Goal: Transaction & Acquisition: Purchase product/service

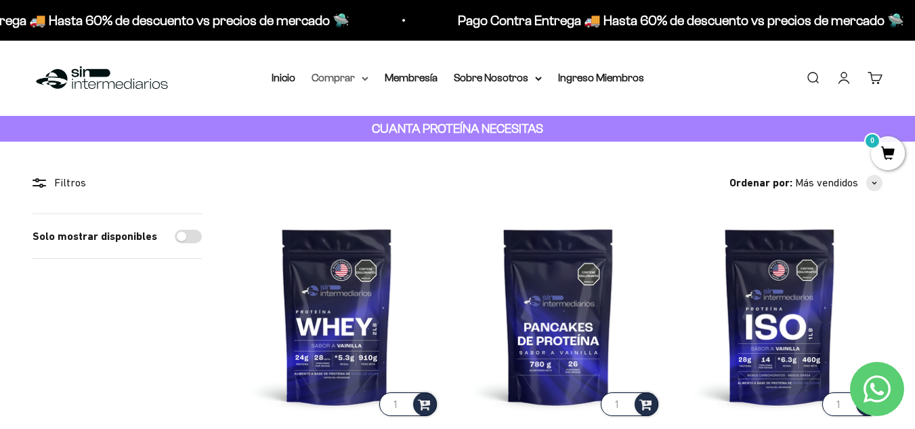
click at [347, 79] on summary "Comprar" at bounding box center [339, 78] width 57 height 18
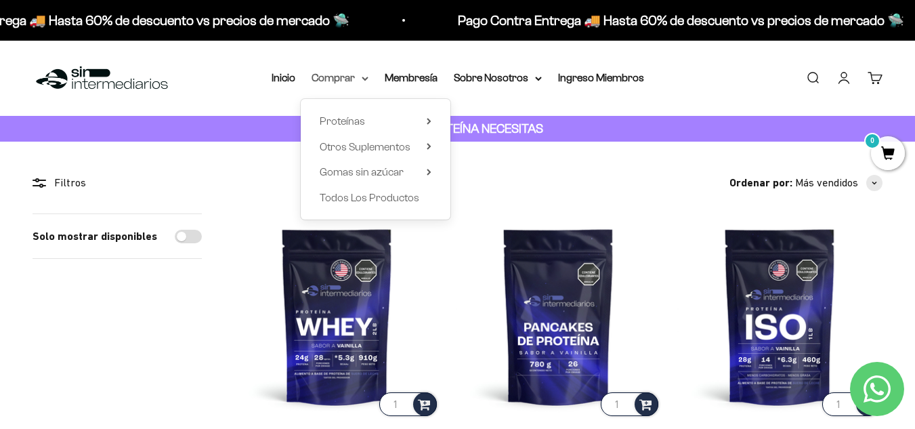
click at [343, 76] on summary "Comprar" at bounding box center [339, 78] width 57 height 18
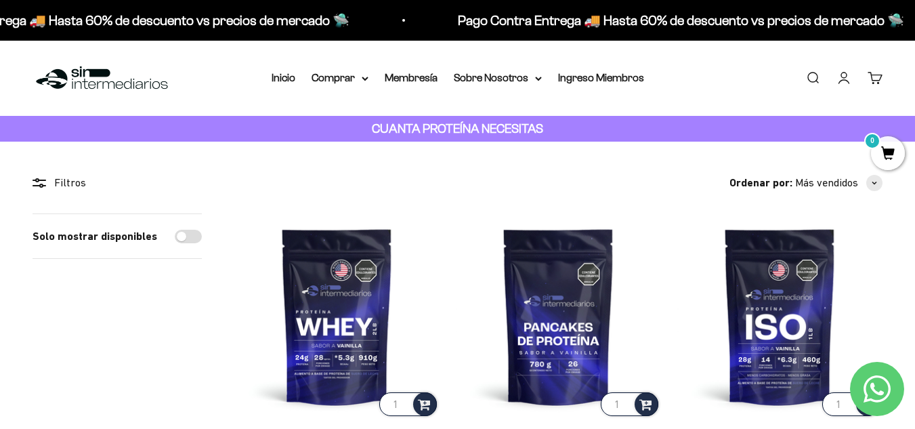
click at [595, 83] on li "Ingreso Miembros" at bounding box center [601, 78] width 86 height 18
click at [598, 77] on link "Ingreso Miembros" at bounding box center [601, 78] width 86 height 12
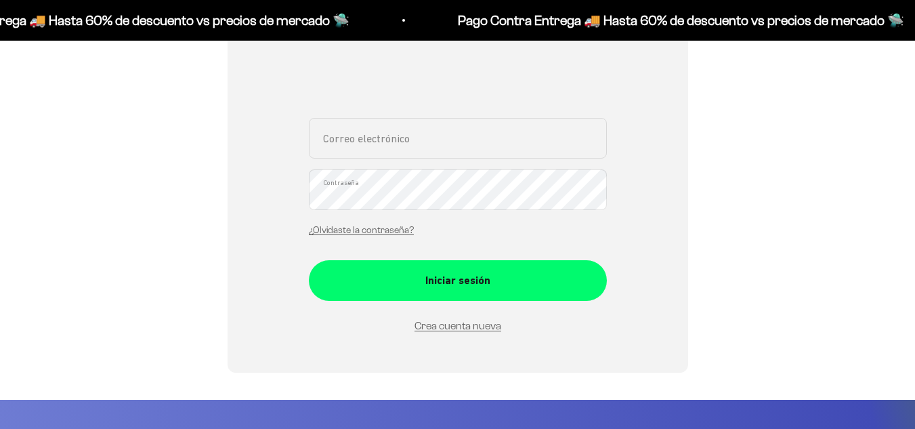
type input "[EMAIL_ADDRESS][DOMAIN_NAME]"
click at [457, 290] on form "lieseltatiana@gmail.com Correo electrónico Contraseña ¿Olvidaste la contraseña?…" at bounding box center [458, 226] width 298 height 216
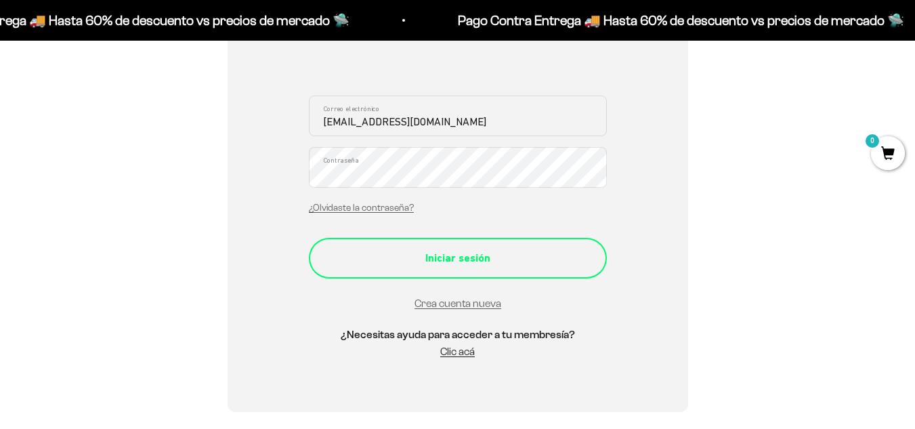
click at [456, 257] on div "Iniciar sesión" at bounding box center [458, 258] width 244 height 18
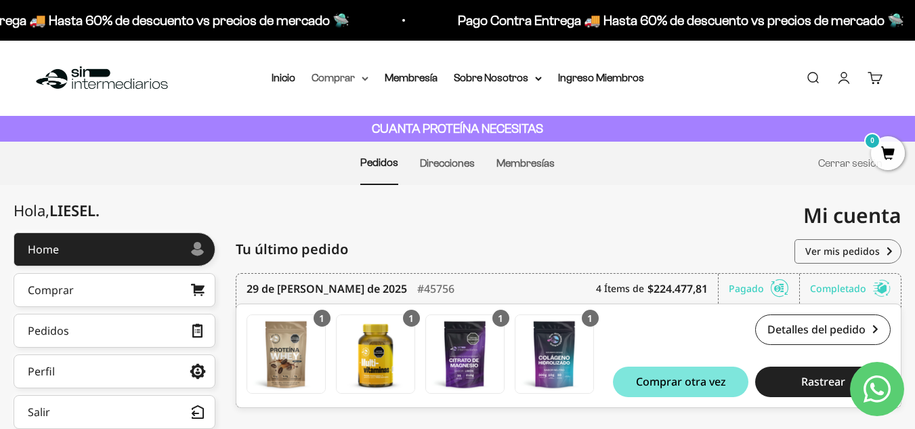
click at [332, 72] on summary "Comprar" at bounding box center [339, 78] width 57 height 18
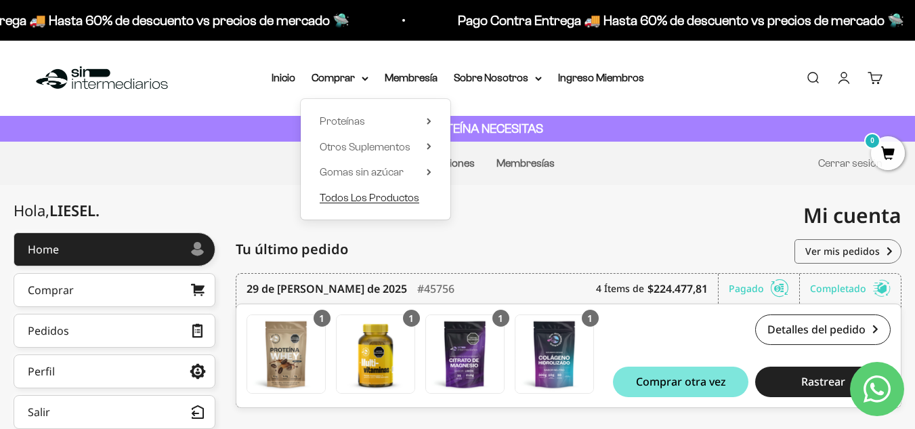
click at [358, 196] on span "Todos Los Productos" at bounding box center [370, 198] width 100 height 12
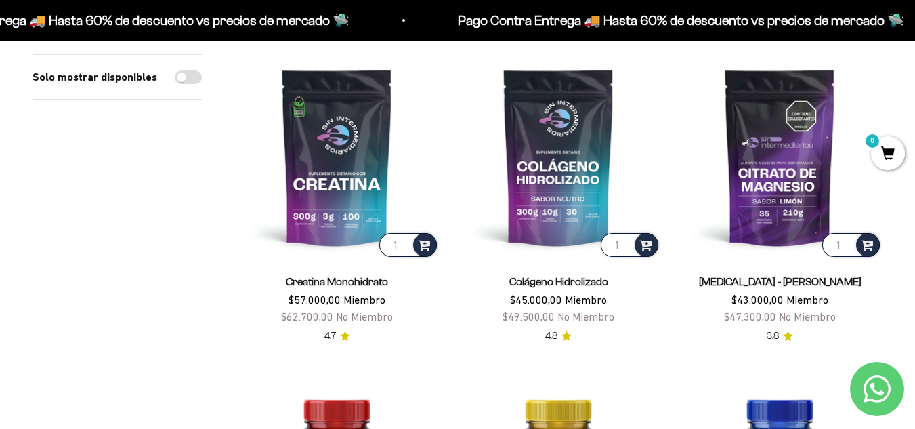
scroll to position [135, 0]
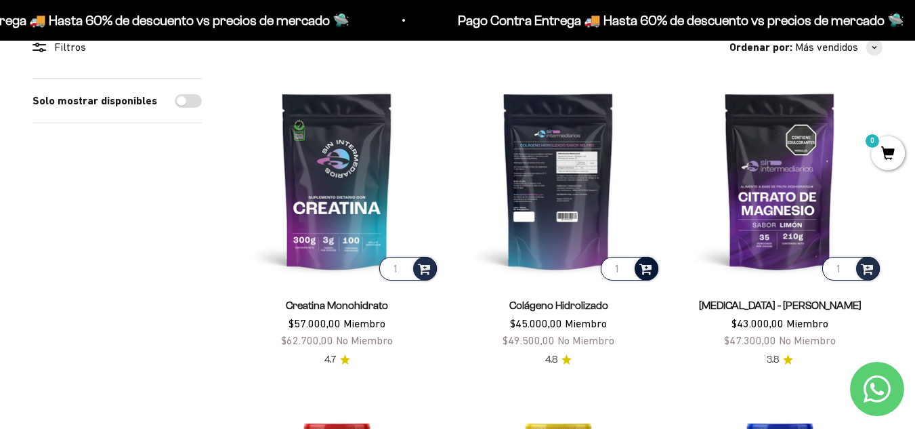
click at [644, 270] on span at bounding box center [645, 268] width 13 height 16
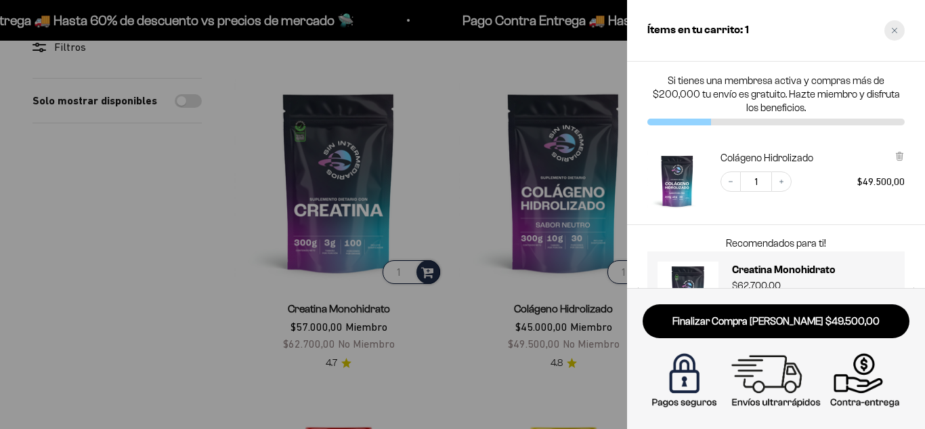
click at [892, 33] on icon "Close cart" at bounding box center [894, 30] width 7 height 7
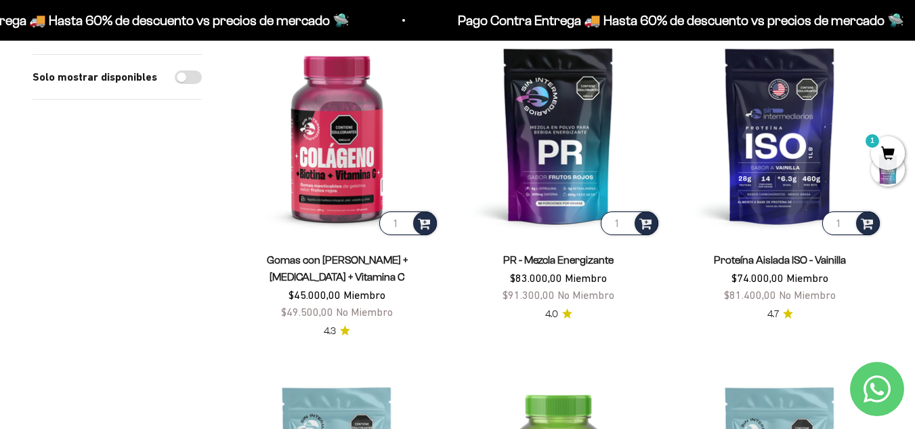
scroll to position [1151, 0]
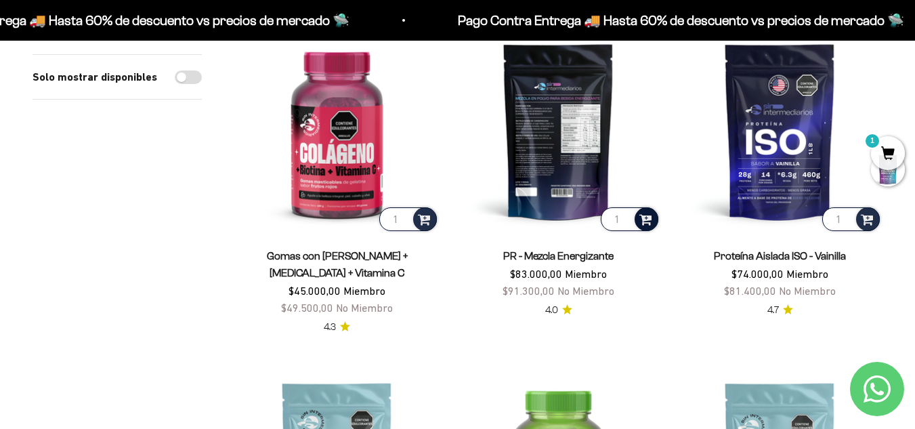
click at [642, 217] on span at bounding box center [645, 219] width 13 height 16
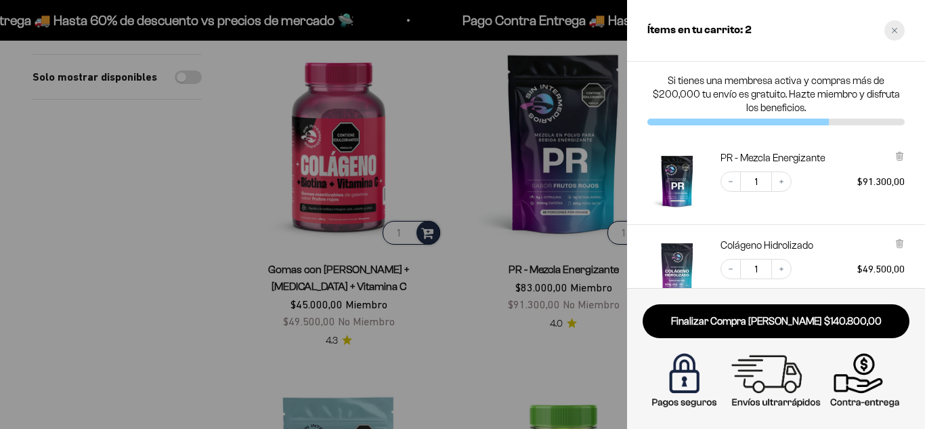
click at [899, 26] on div "Close cart" at bounding box center [894, 30] width 20 height 20
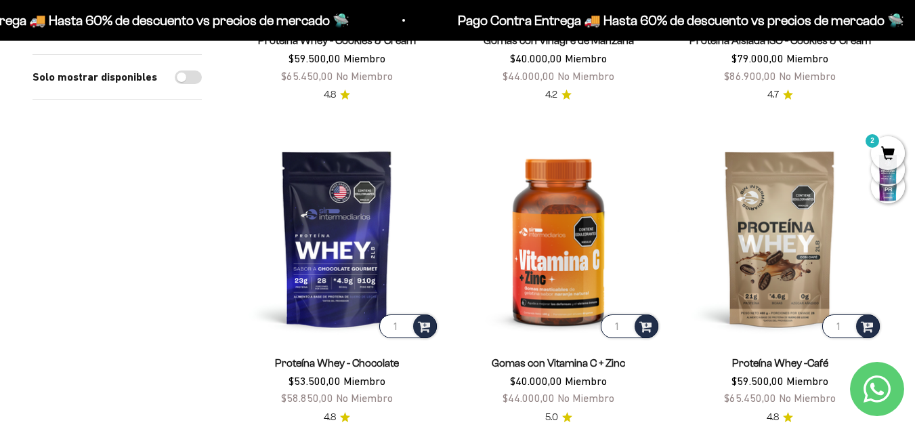
scroll to position [1693, 0]
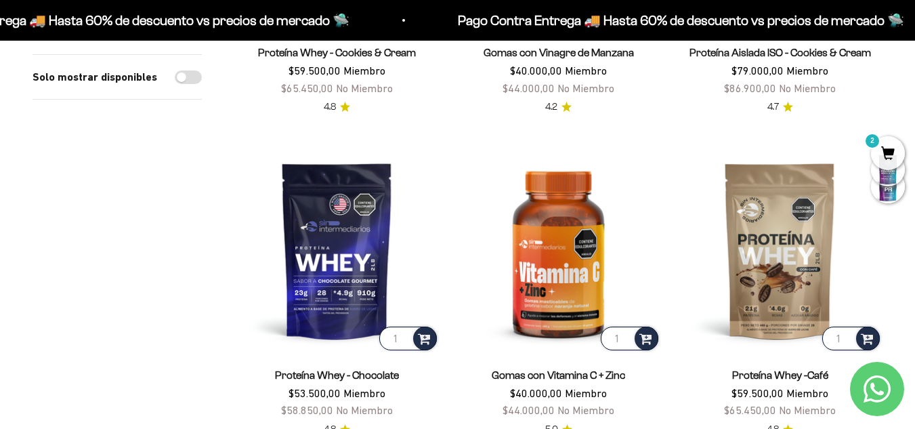
click at [888, 151] on span "2" at bounding box center [888, 153] width 34 height 34
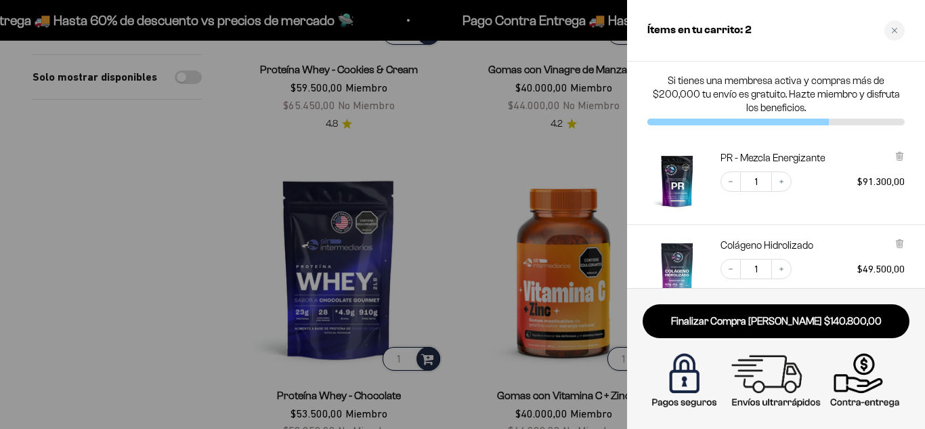
click at [129, 224] on div at bounding box center [462, 214] width 925 height 429
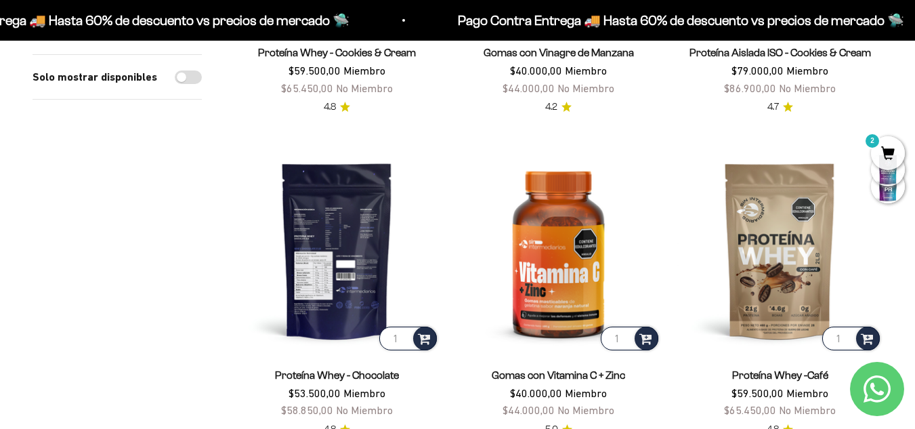
click at [334, 276] on img at bounding box center [336, 250] width 205 height 205
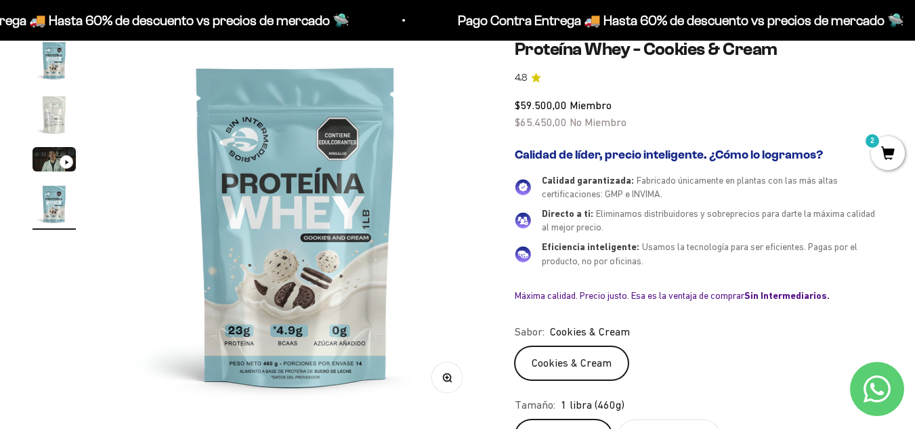
scroll to position [271, 0]
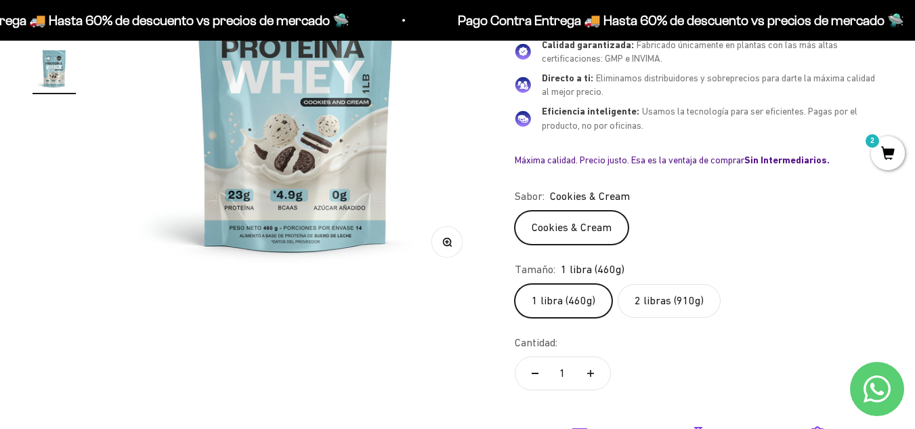
click at [663, 309] on label "2 libras (910g)" at bounding box center [669, 301] width 103 height 34
click at [515, 284] on input "2 libras (910g)" at bounding box center [514, 283] width 1 height 1
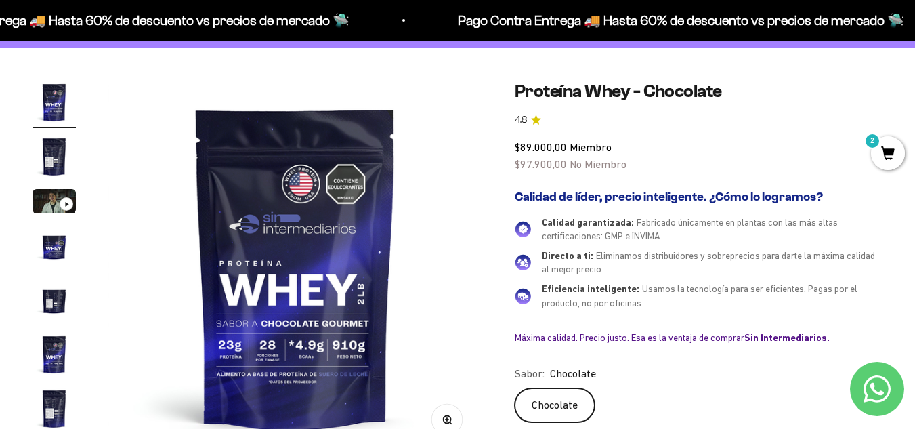
scroll to position [28, 0]
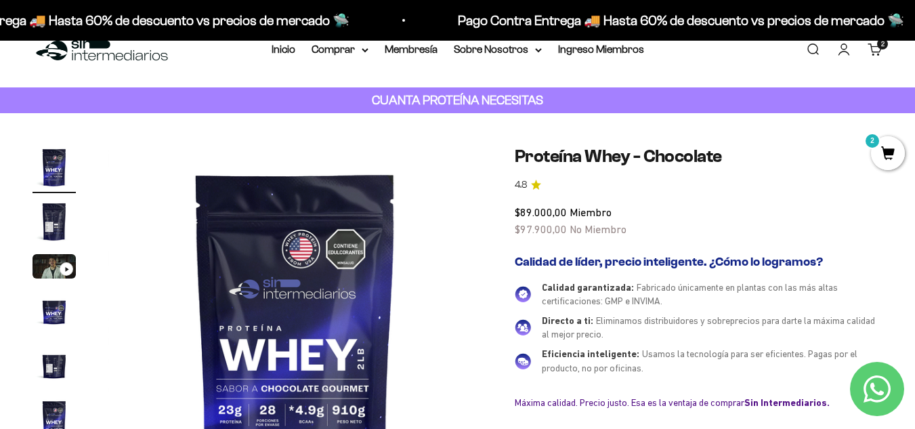
click at [51, 227] on img "Ir al artículo 2" at bounding box center [54, 221] width 43 height 43
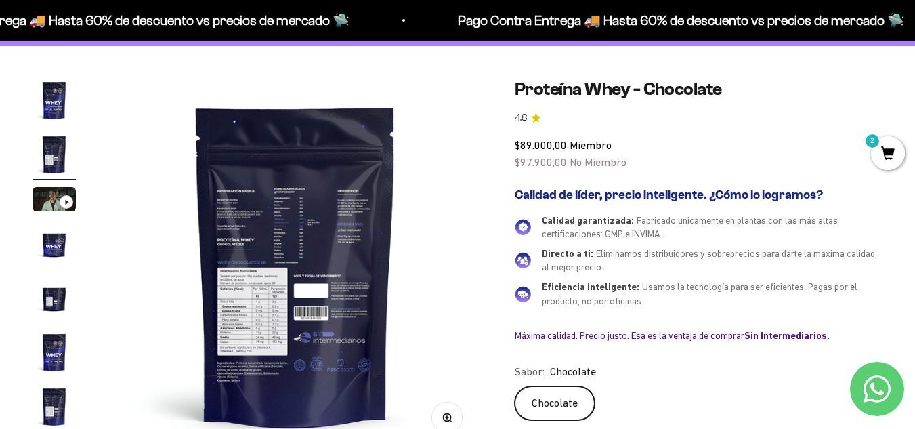
scroll to position [96, 0]
click at [266, 306] on img at bounding box center [295, 265] width 374 height 374
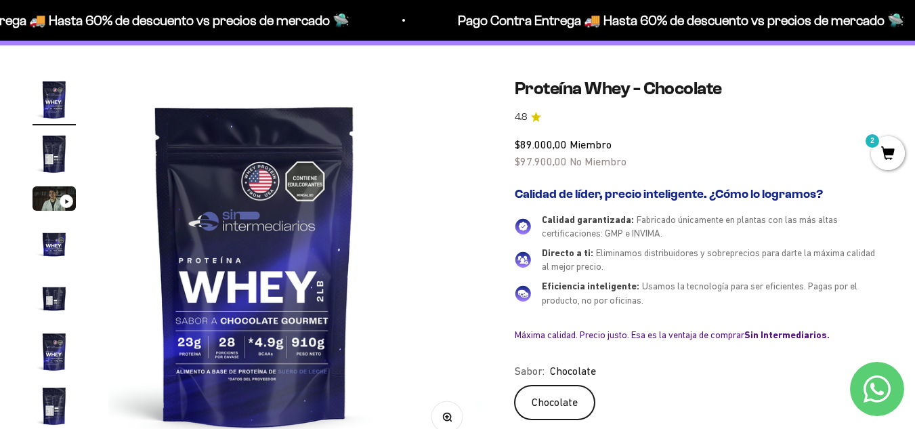
scroll to position [0, 0]
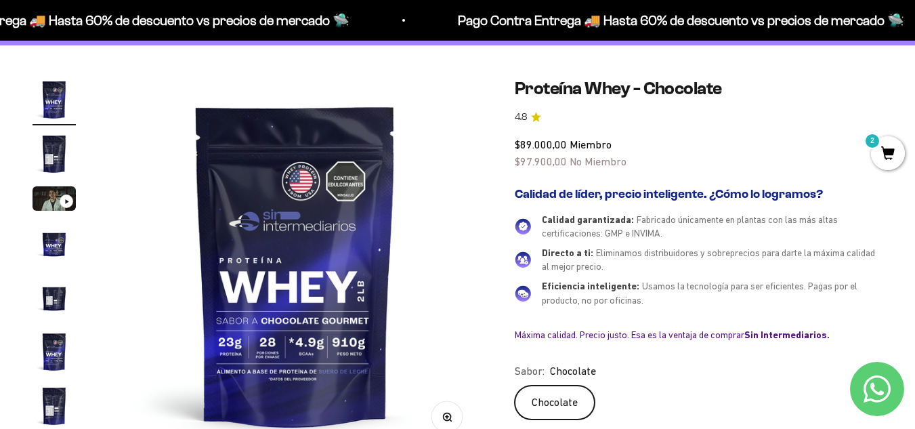
click at [67, 152] on img "Ir al artículo 2" at bounding box center [54, 153] width 43 height 43
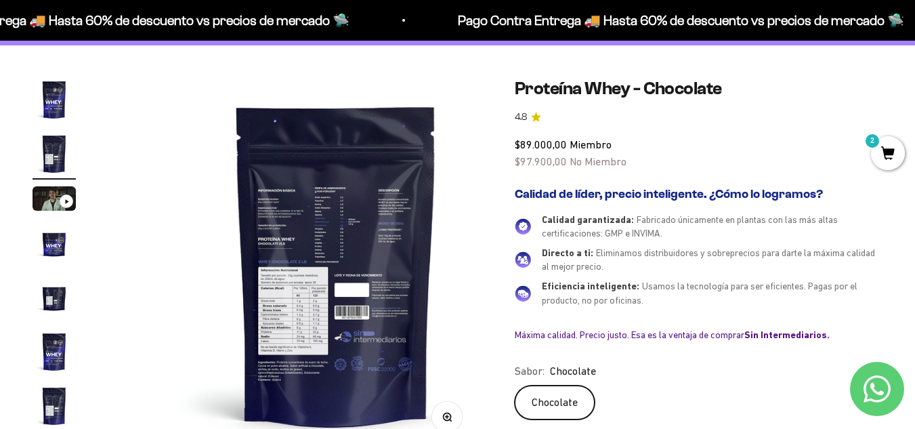
scroll to position [0, 382]
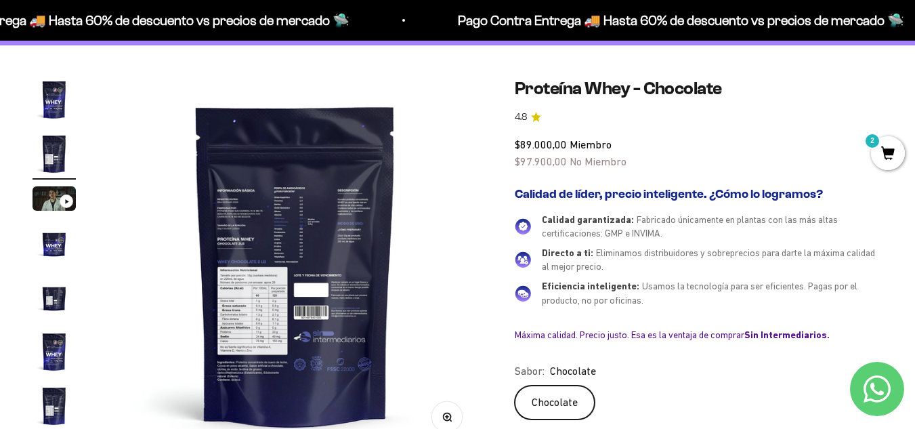
click at [50, 107] on img "Ir al artículo 1" at bounding box center [54, 99] width 43 height 43
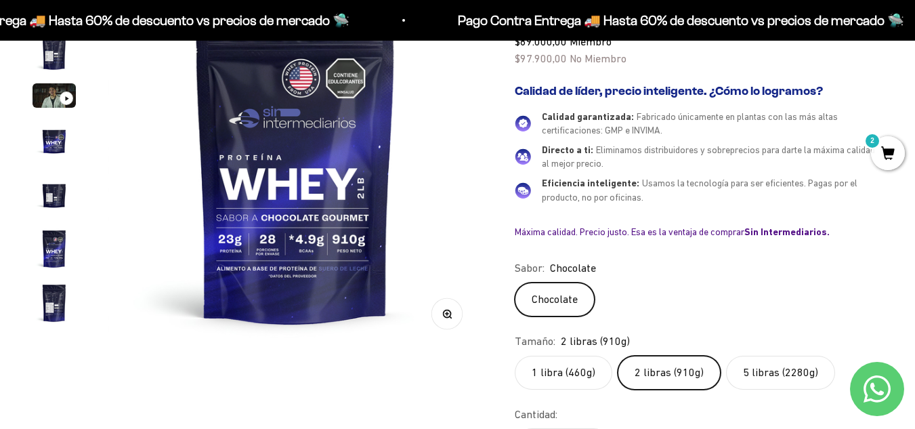
scroll to position [232, 0]
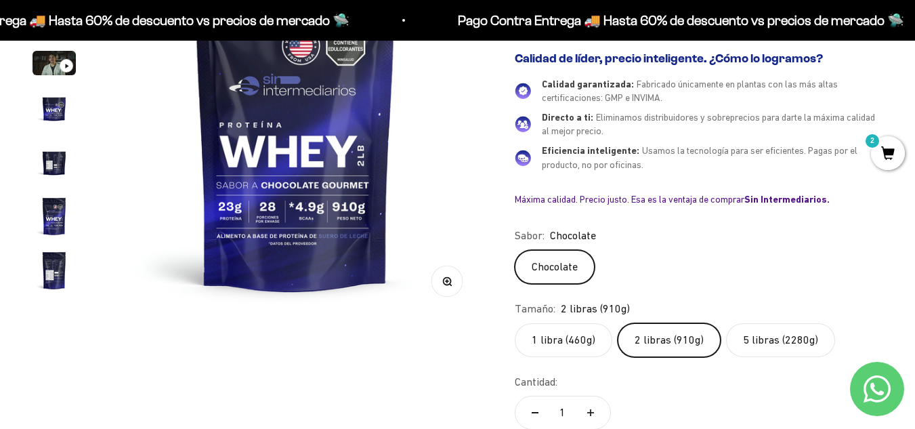
click at [752, 339] on label "5 libras (2280g)" at bounding box center [780, 340] width 109 height 34
click at [515, 323] on input "5 libras (2280g)" at bounding box center [514, 322] width 1 height 1
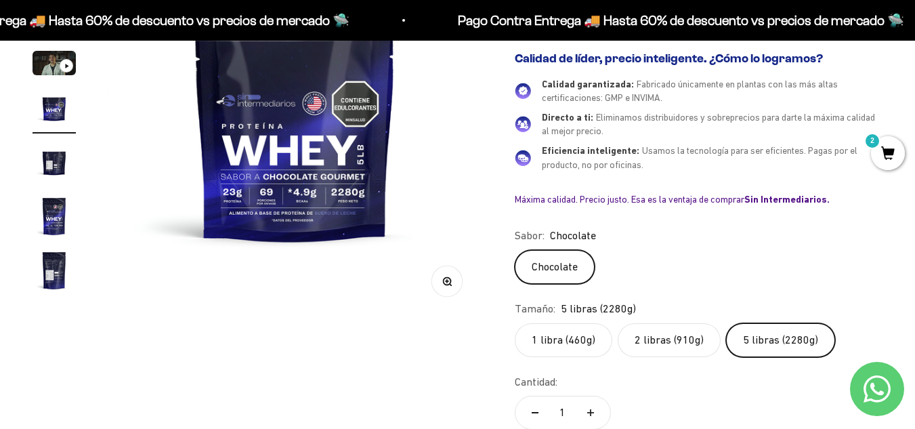
click at [653, 337] on label "2 libras (910g)" at bounding box center [669, 340] width 103 height 34
click at [515, 323] on input "2 libras (910g)" at bounding box center [514, 322] width 1 height 1
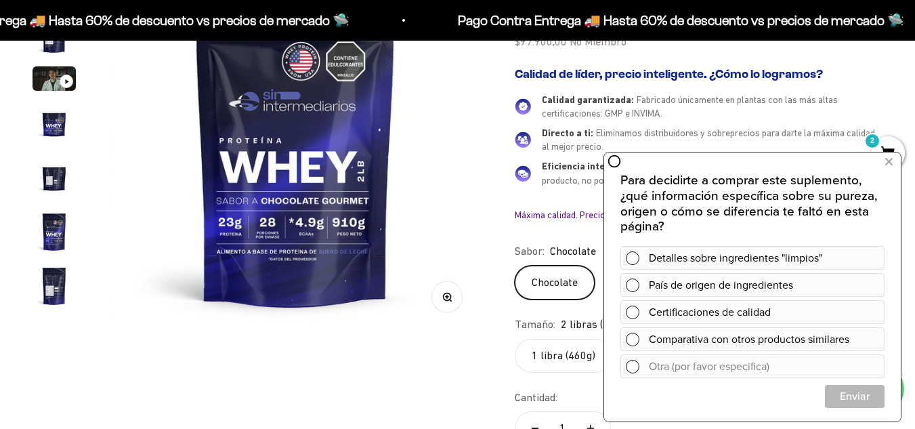
scroll to position [232, 0]
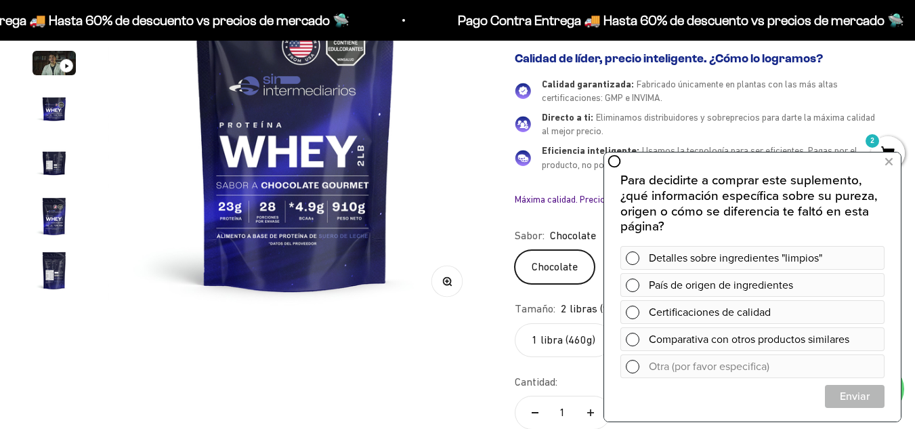
click at [374, 332] on div "Zoom Ir al artículo 1 Ir al artículo 2 Ir al artículo 3 Ir al artículo 4 Ir al …" at bounding box center [458, 291] width 850 height 698
click at [889, 164] on icon at bounding box center [888, 162] width 7 height 18
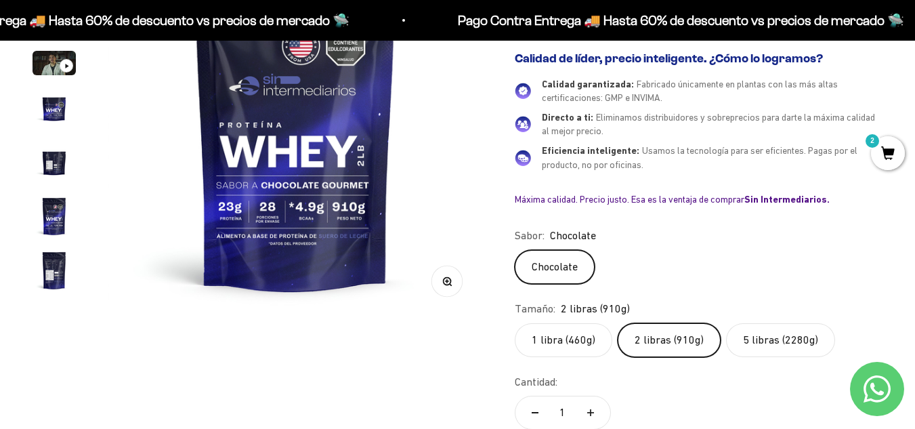
click at [775, 336] on label "5 libras (2280g)" at bounding box center [780, 340] width 109 height 34
click at [515, 323] on input "5 libras (2280g)" at bounding box center [514, 322] width 1 height 1
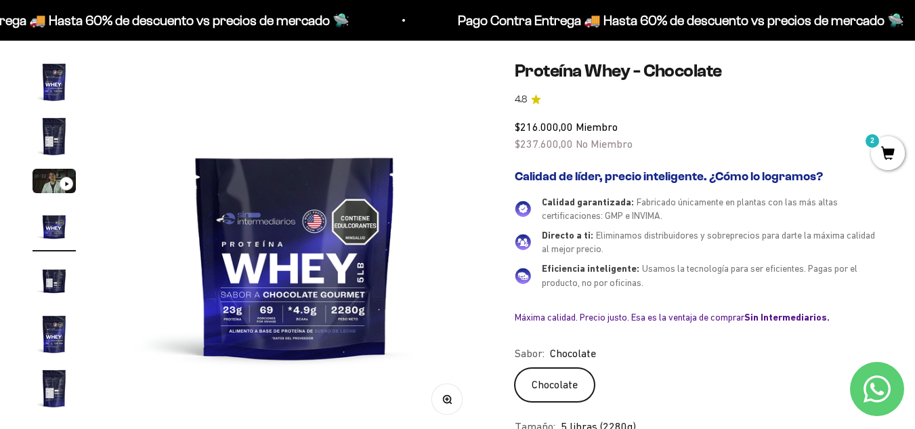
scroll to position [96, 0]
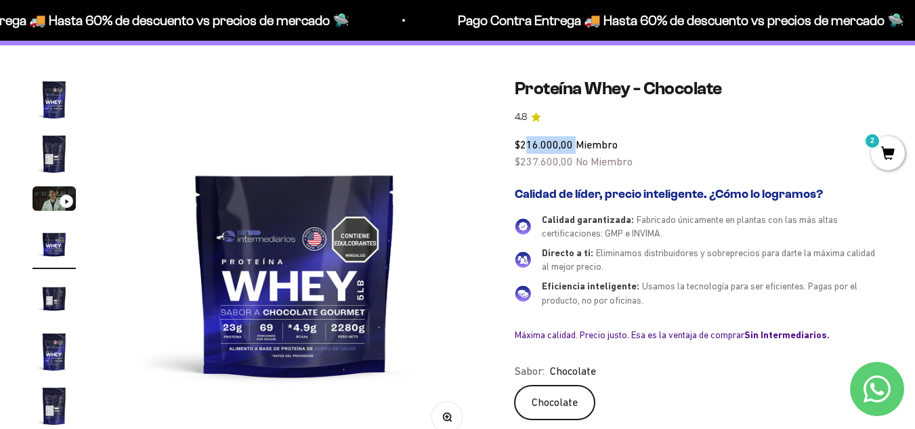
drag, startPoint x: 525, startPoint y: 148, endPoint x: 574, endPoint y: 137, distance: 50.6
click at [574, 137] on div "$216.000,00 Miembro $237.600,00 No Miembro" at bounding box center [699, 153] width 368 height 35
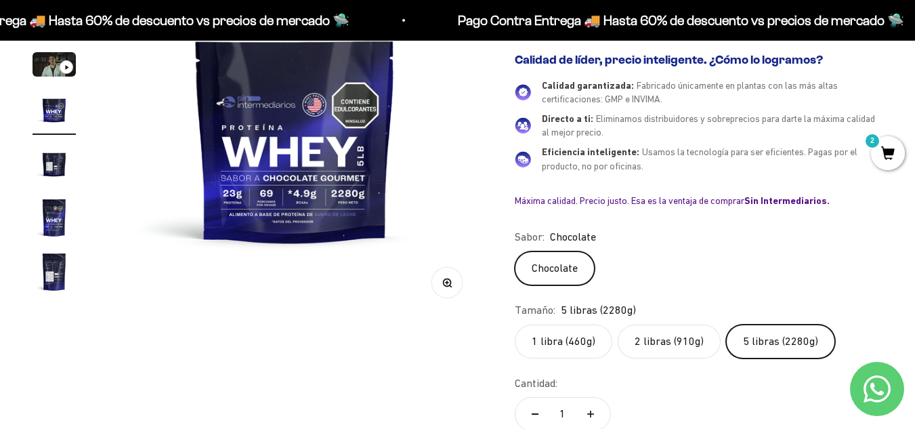
scroll to position [232, 0]
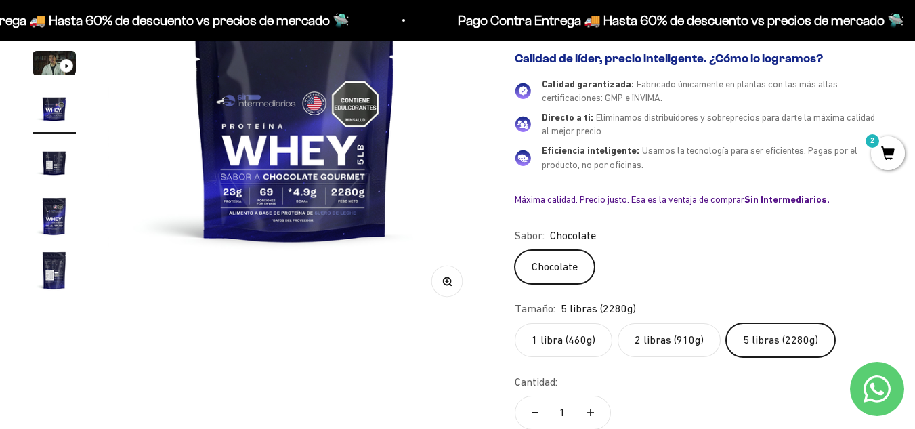
click at [651, 338] on label "2 libras (910g)" at bounding box center [669, 340] width 103 height 34
click at [515, 323] on input "2 libras (910g)" at bounding box center [514, 322] width 1 height 1
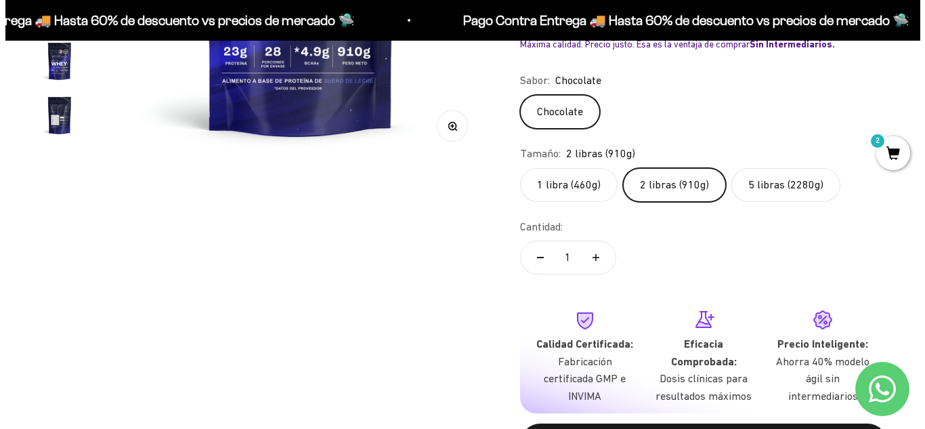
scroll to position [502, 0]
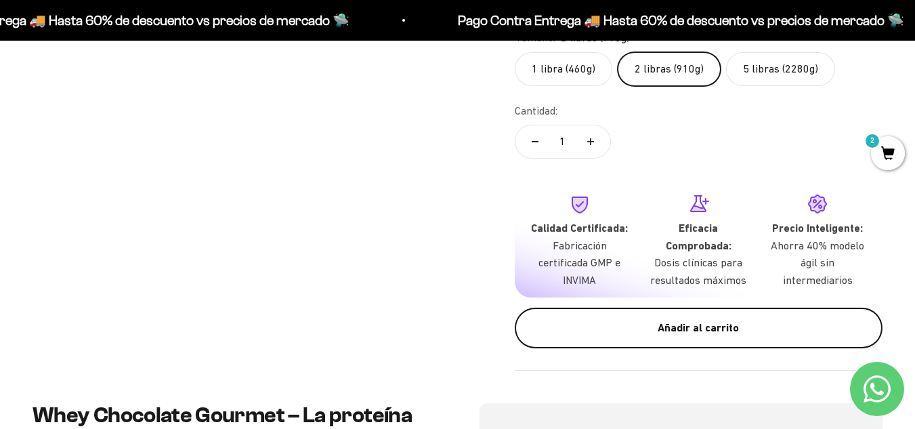
click at [648, 340] on button "Añadir al carrito" at bounding box center [699, 327] width 368 height 41
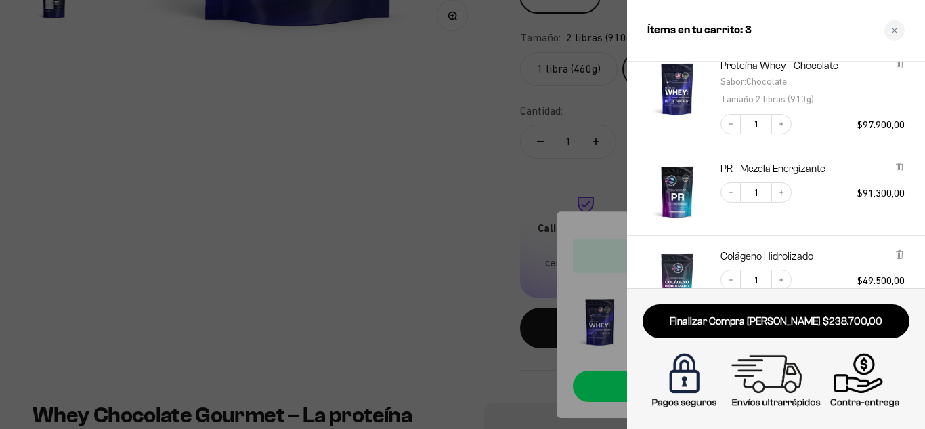
scroll to position [0, 0]
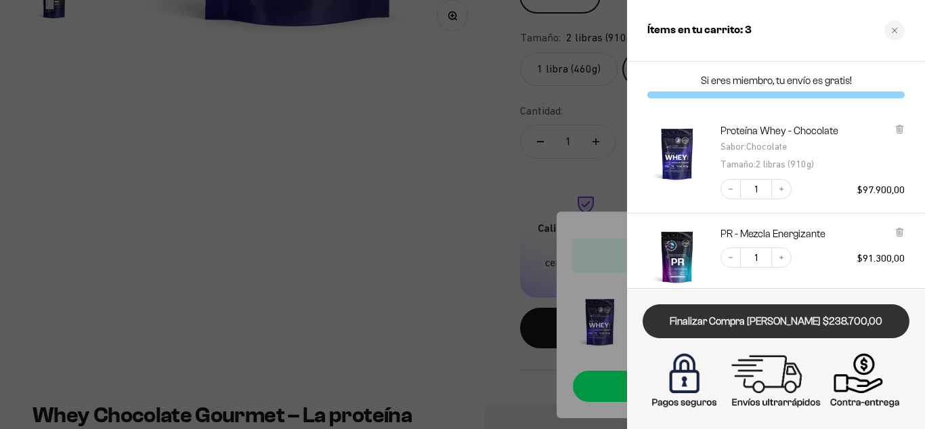
click at [734, 327] on link "Finalizar Compra Segura $238.700,00" at bounding box center [776, 321] width 267 height 35
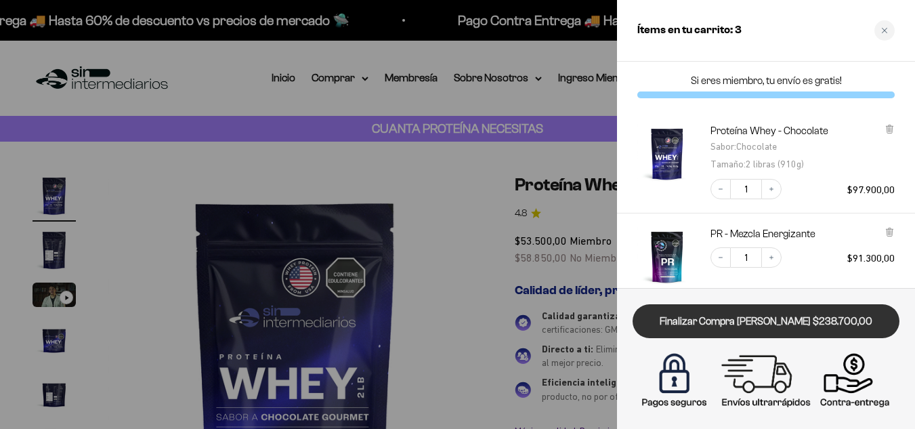
click at [736, 321] on link "Finalizar Compra [PERSON_NAME] $238.700,00" at bounding box center [765, 321] width 267 height 35
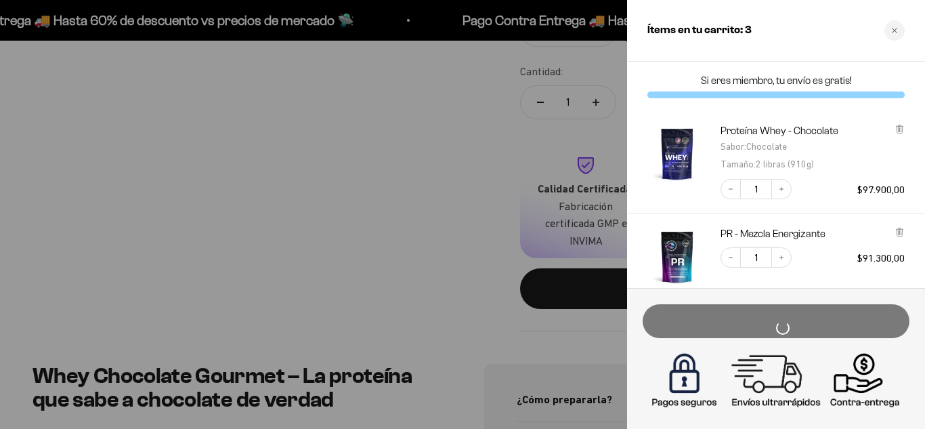
scroll to position [542, 0]
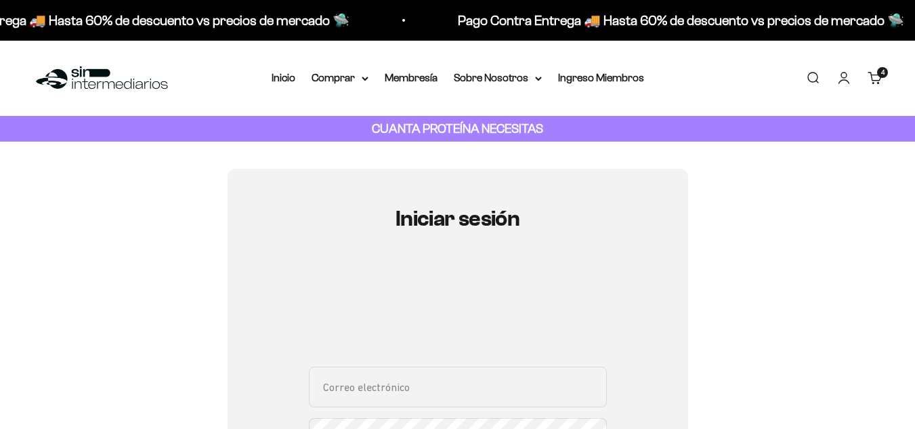
scroll to position [135, 0]
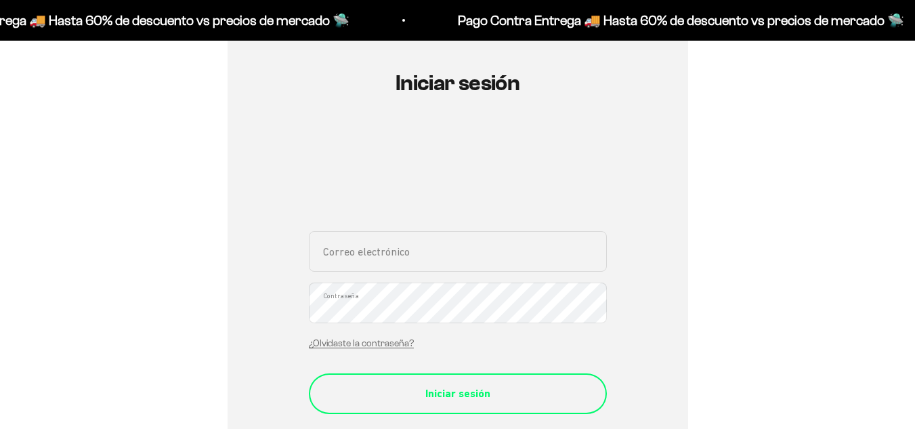
type input "[EMAIL_ADDRESS][DOMAIN_NAME]"
click at [460, 393] on div "Iniciar sesión" at bounding box center [458, 394] width 244 height 18
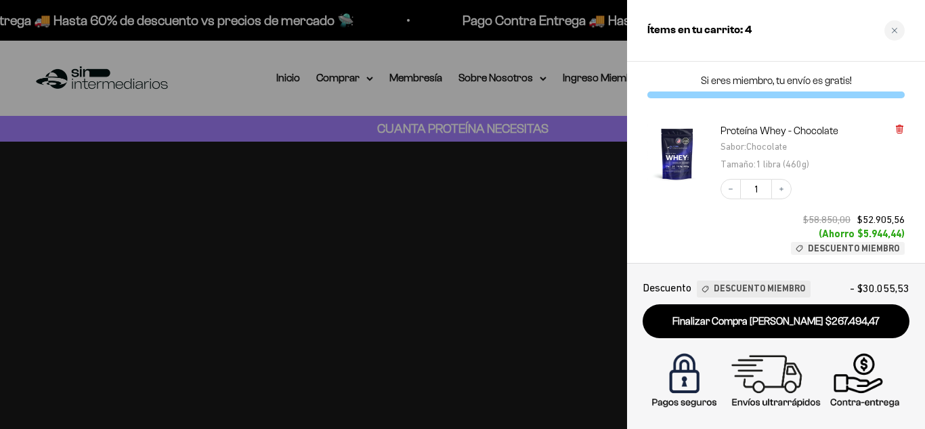
click at [903, 129] on icon at bounding box center [899, 129] width 10 height 10
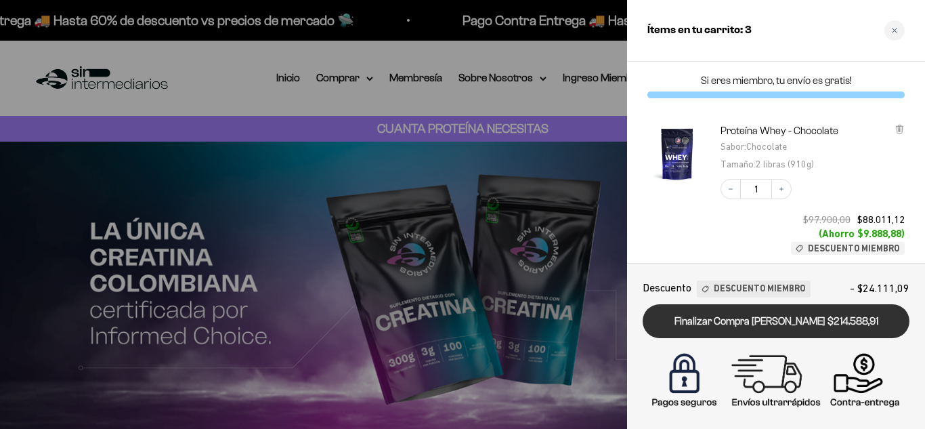
click at [815, 328] on link "Finalizar Compra [PERSON_NAME] $214.588,91" at bounding box center [776, 321] width 267 height 35
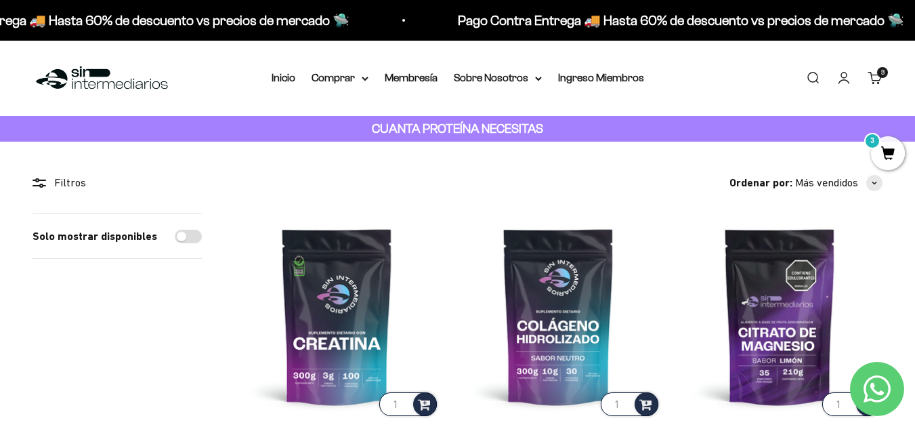
scroll to position [68, 0]
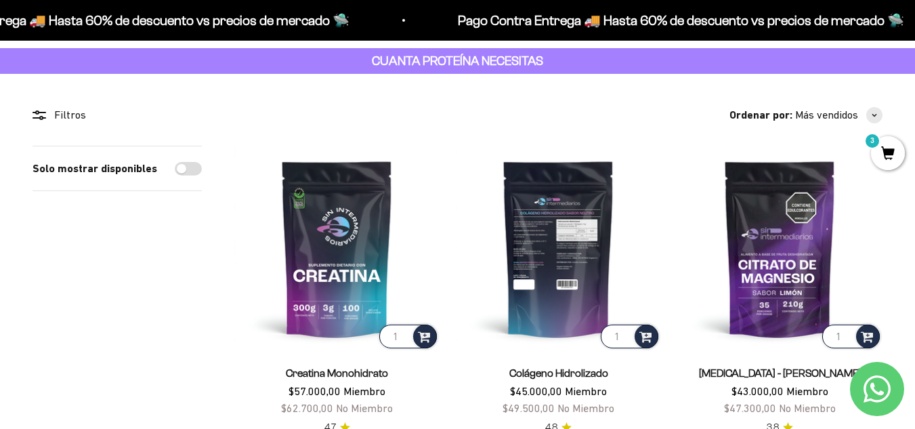
click at [553, 257] on img at bounding box center [558, 248] width 205 height 205
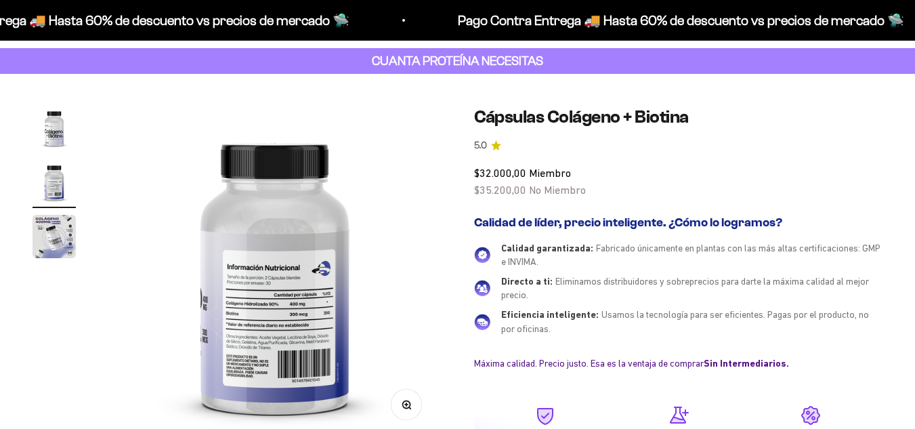
scroll to position [68, 0]
click at [410, 409] on button "Zoom" at bounding box center [406, 404] width 30 height 30
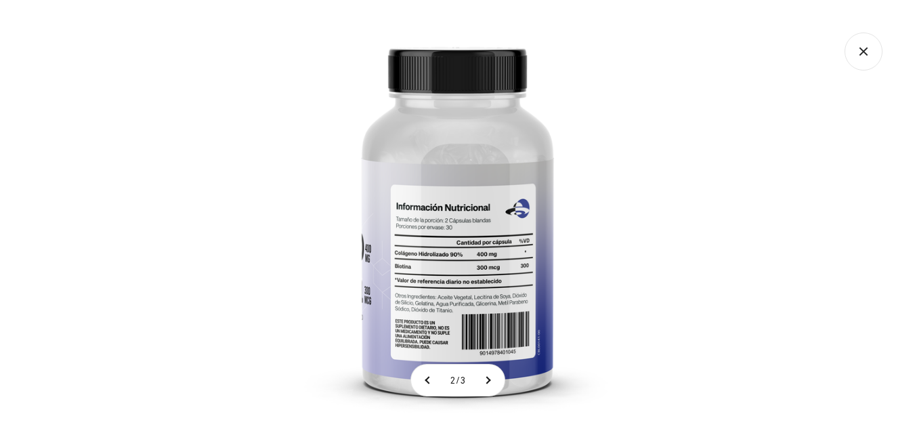
click at [436, 297] on img at bounding box center [457, 214] width 429 height 429
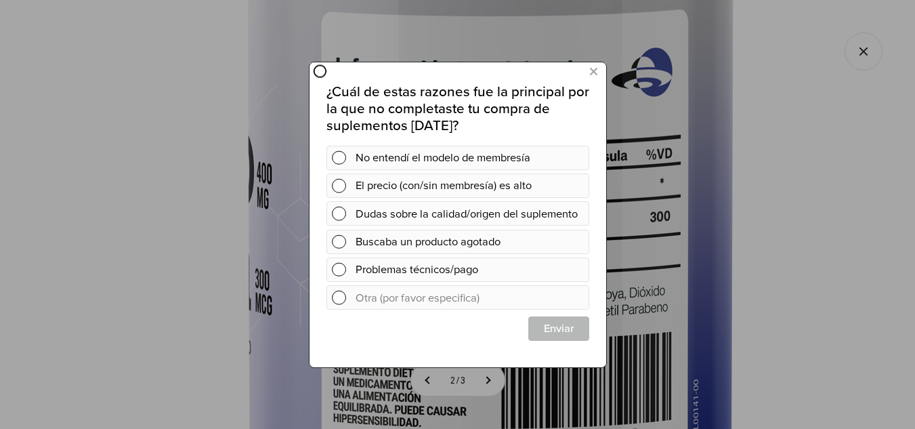
scroll to position [0, 0]
click at [588, 66] on button at bounding box center [592, 71] width 25 height 22
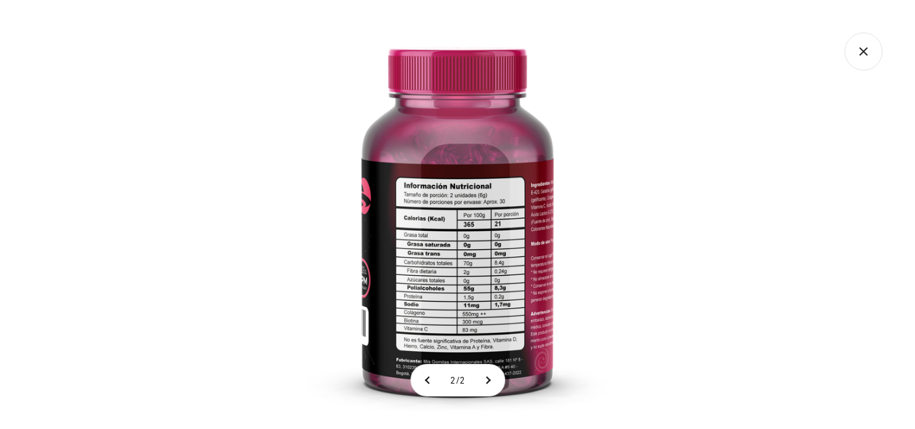
click at [429, 255] on img at bounding box center [457, 214] width 429 height 429
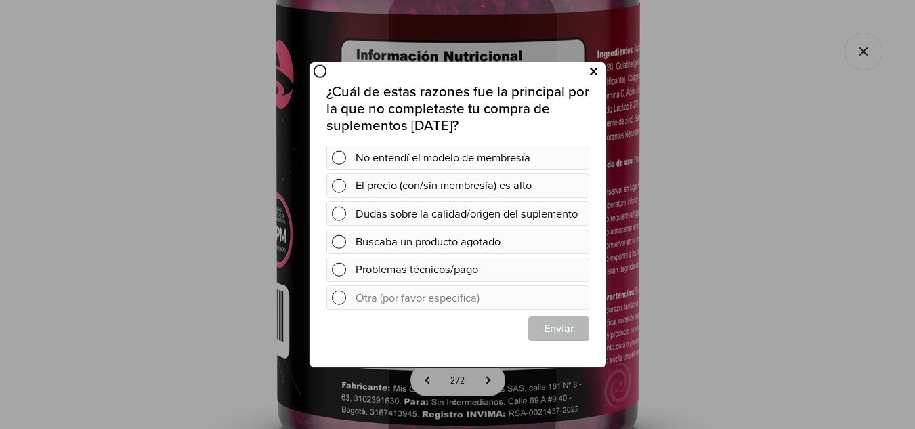
click at [591, 70] on icon at bounding box center [592, 71] width 7 height 18
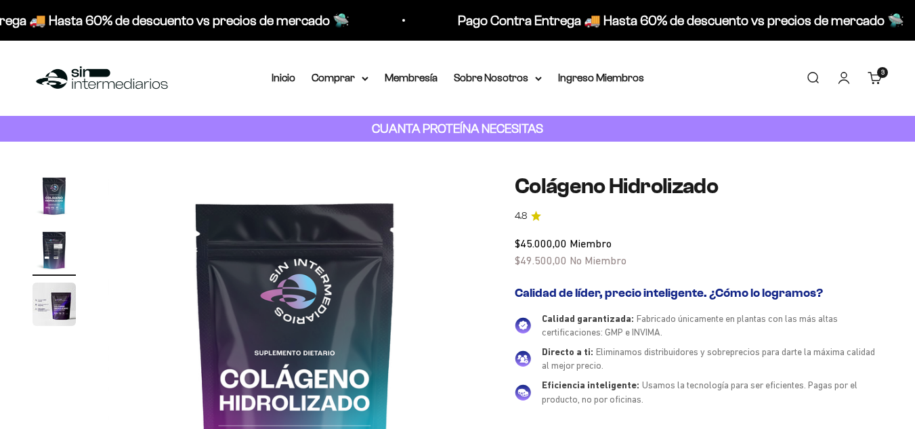
scroll to position [135, 0]
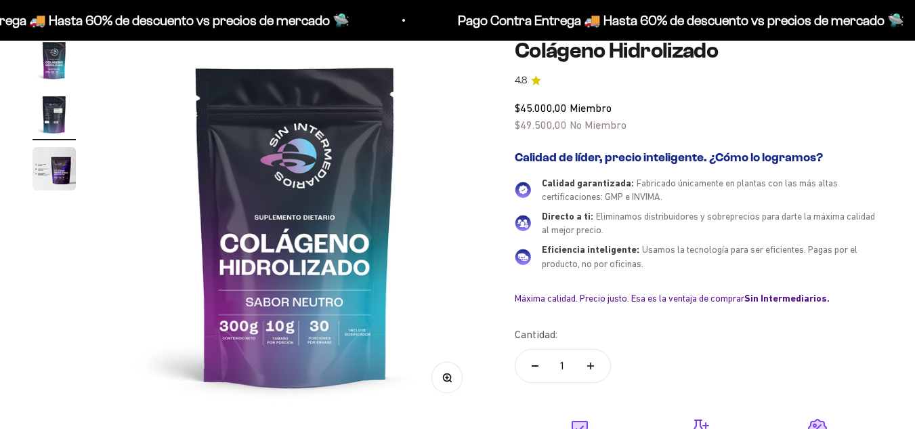
click at [448, 378] on icon "button" at bounding box center [446, 376] width 9 height 9
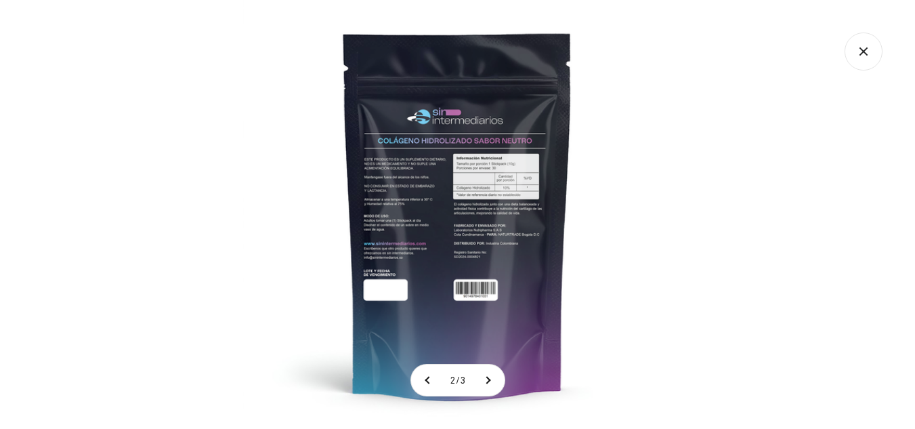
scroll to position [0, 0]
click at [455, 171] on img at bounding box center [457, 214] width 429 height 429
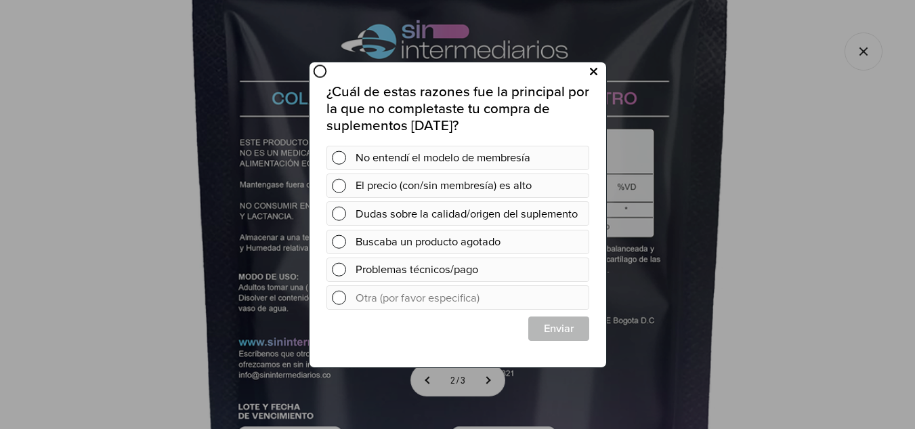
click at [589, 64] on icon at bounding box center [592, 71] width 7 height 18
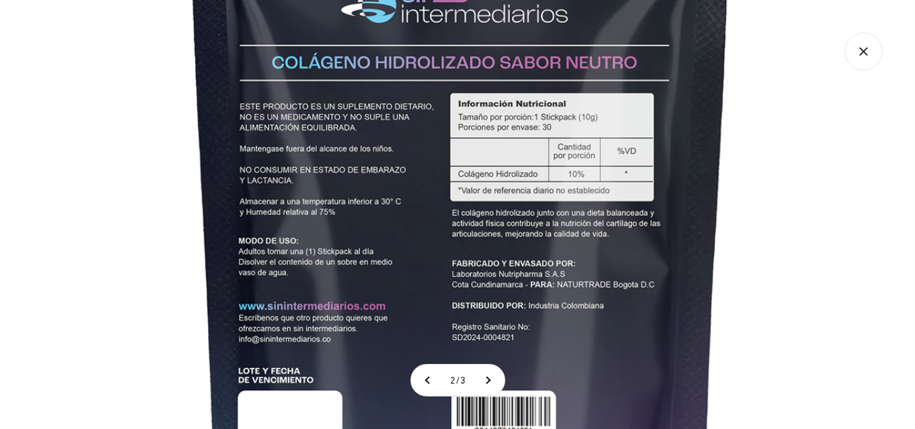
click at [861, 56] on icon "Cerrar galería" at bounding box center [863, 52] width 38 height 38
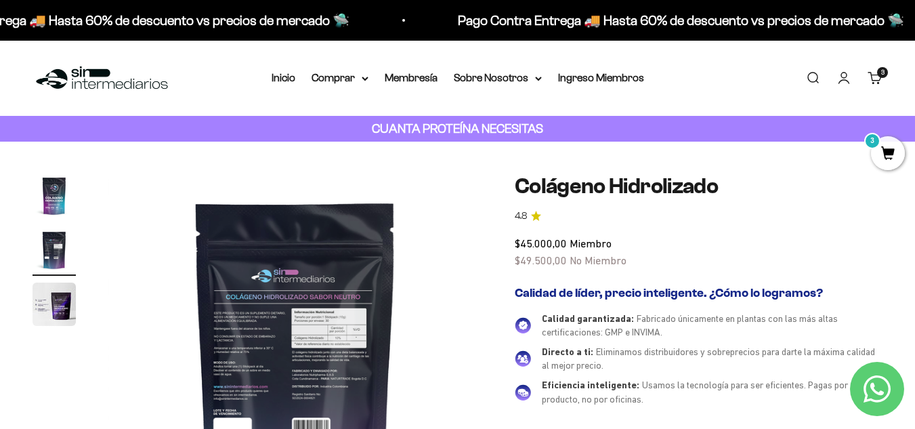
click at [876, 77] on link "Carrito 3 artículos 3" at bounding box center [874, 77] width 15 height 15
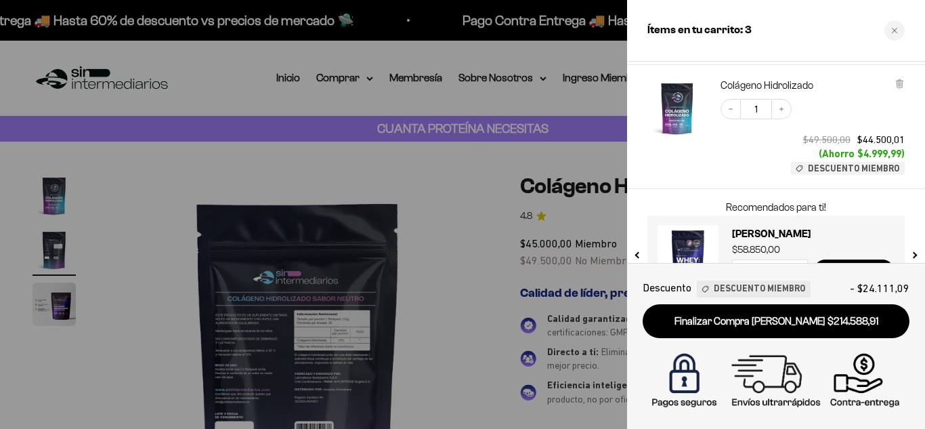
scroll to position [304, 0]
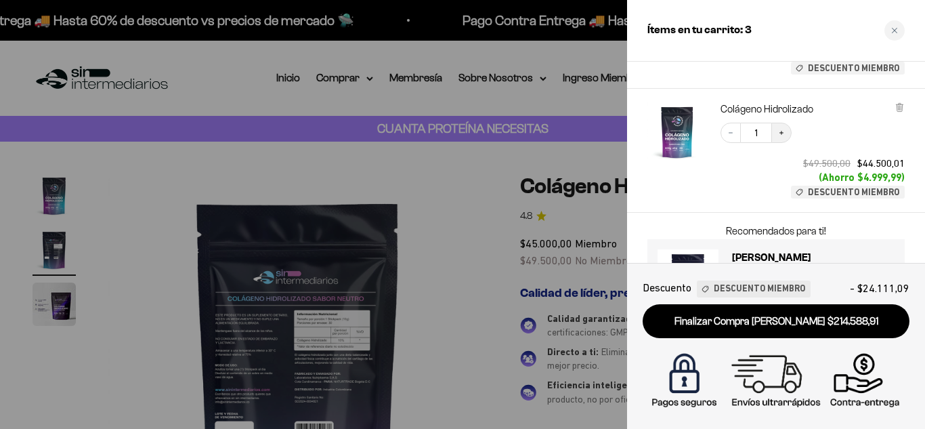
click at [781, 133] on icon "Increase quantity" at bounding box center [781, 133] width 4 height 4
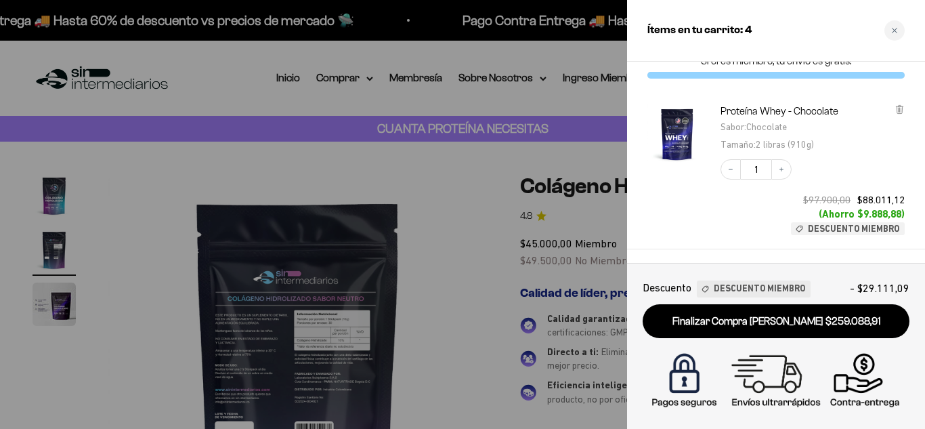
scroll to position [0, 0]
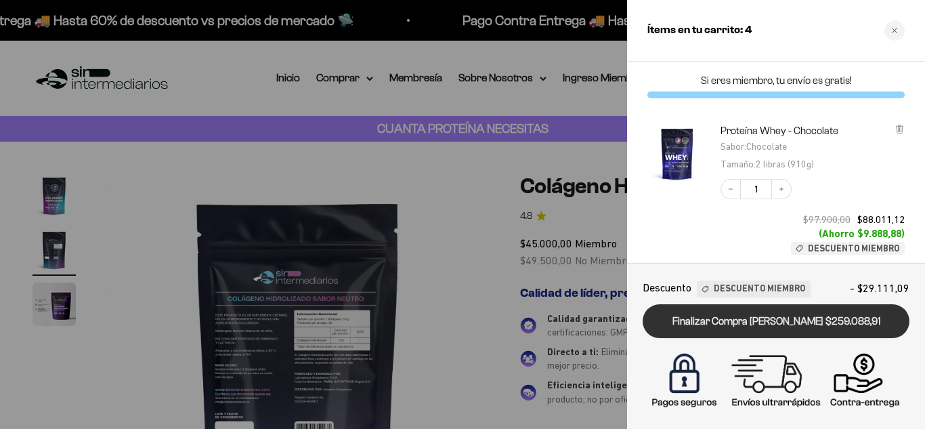
click at [741, 319] on link "Finalizar Compra Segura $259.088,91" at bounding box center [776, 321] width 267 height 35
